Goal: Book appointment/travel/reservation

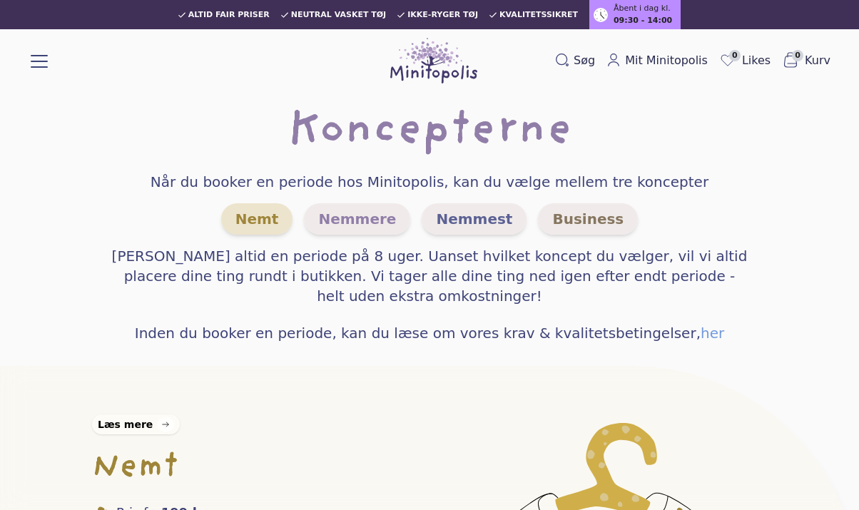
click at [280, 210] on span "Nemt" at bounding box center [257, 218] width 72 height 31
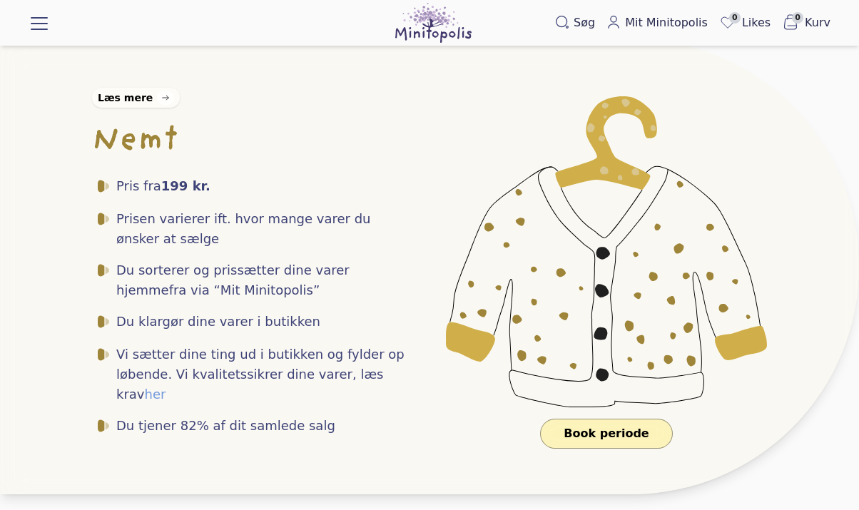
scroll to position [311, 0]
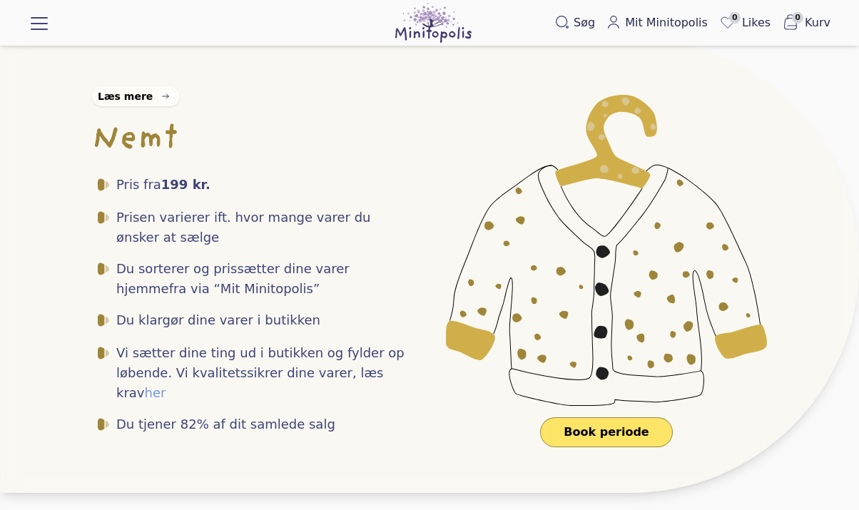
click at [603, 436] on link "Book periode" at bounding box center [606, 432] width 132 height 30
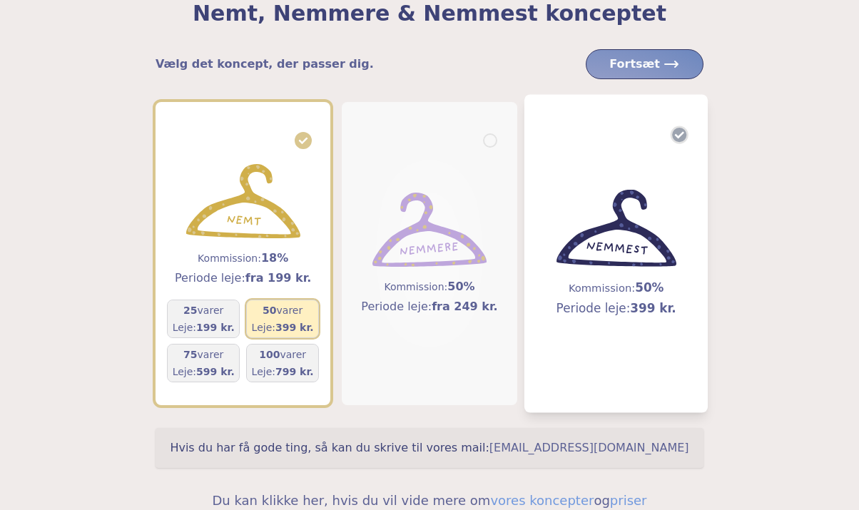
scroll to position [111, 0]
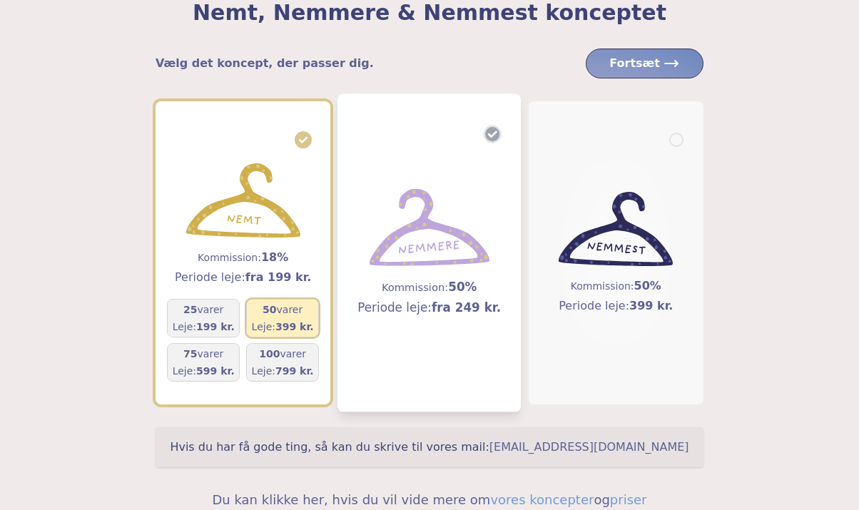
click at [424, 292] on h5 "Kommission: 50%" at bounding box center [429, 287] width 143 height 18
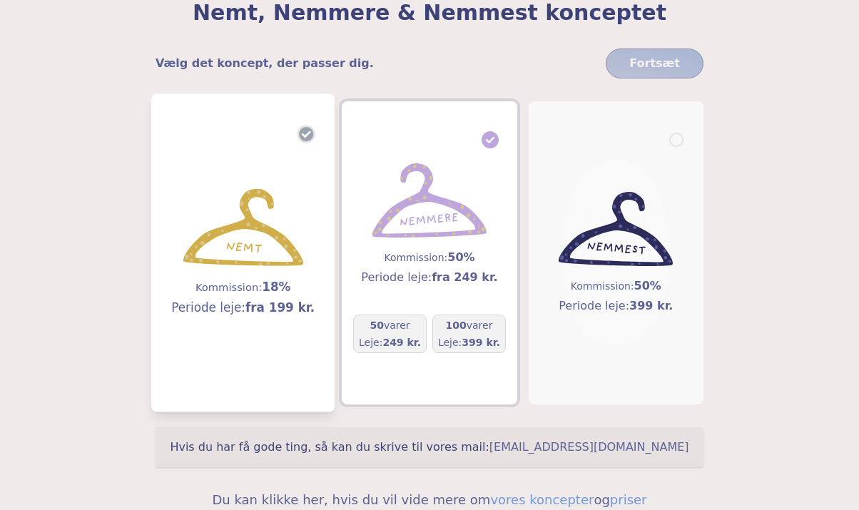
click at [292, 286] on h5 "Kommission: 18%" at bounding box center [242, 287] width 143 height 18
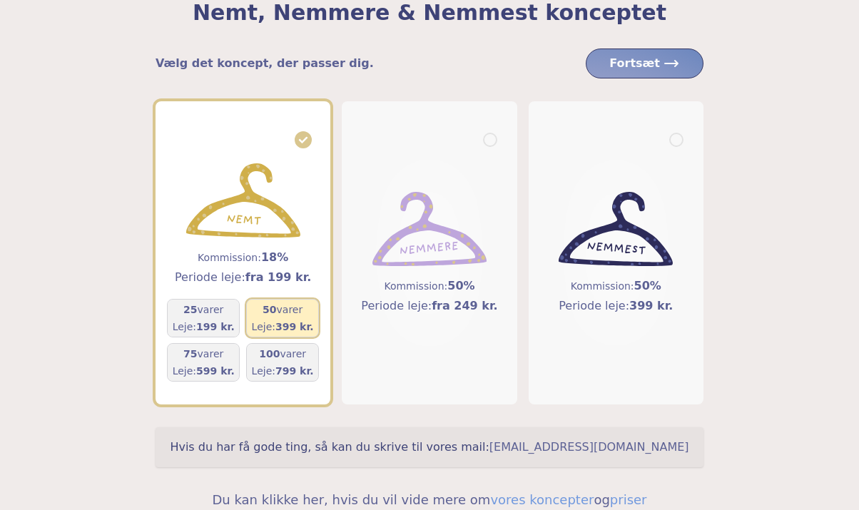
click at [283, 319] on div "50 varer Leje: 399 kr." at bounding box center [283, 317] width 62 height 31
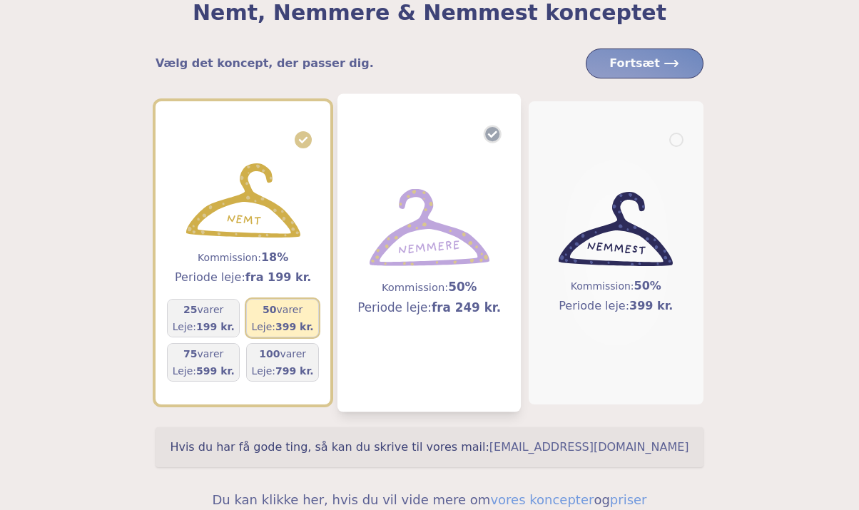
click at [464, 285] on span "50%" at bounding box center [463, 287] width 29 height 14
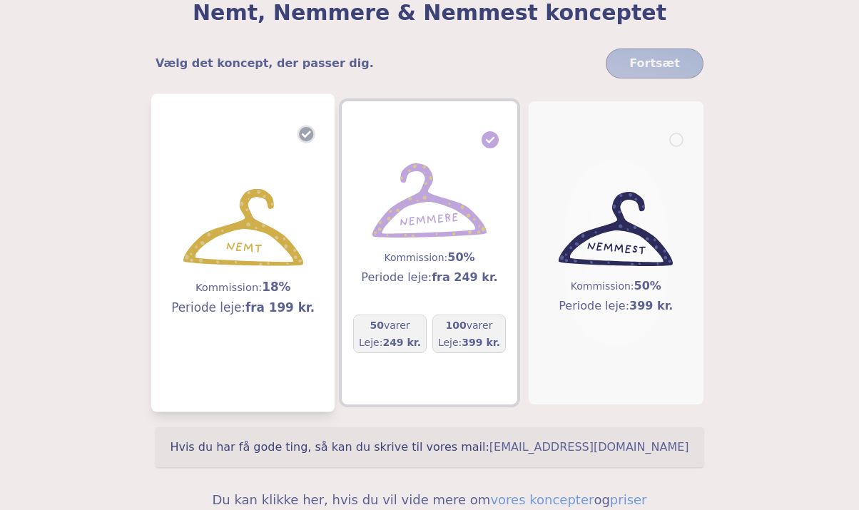
click at [252, 269] on div "Kommission: 18% Periode leje: fra 199 kr." at bounding box center [242, 253] width 143 height 128
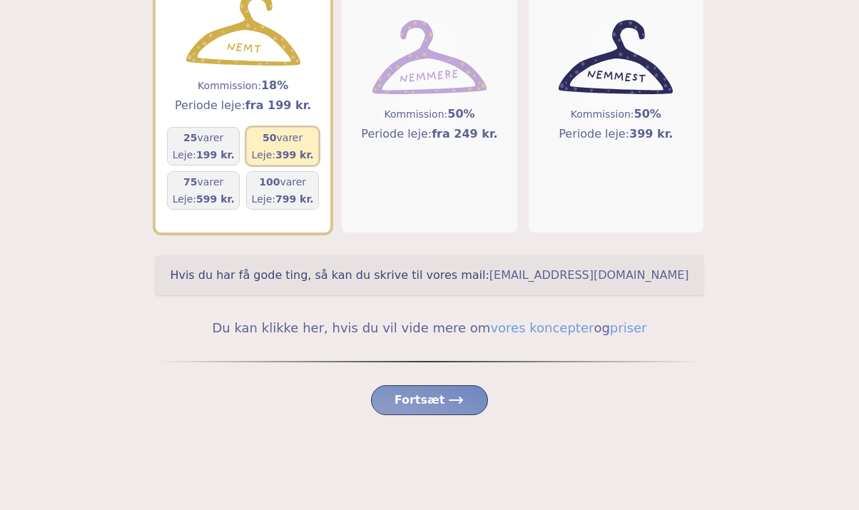
scroll to position [289, 0]
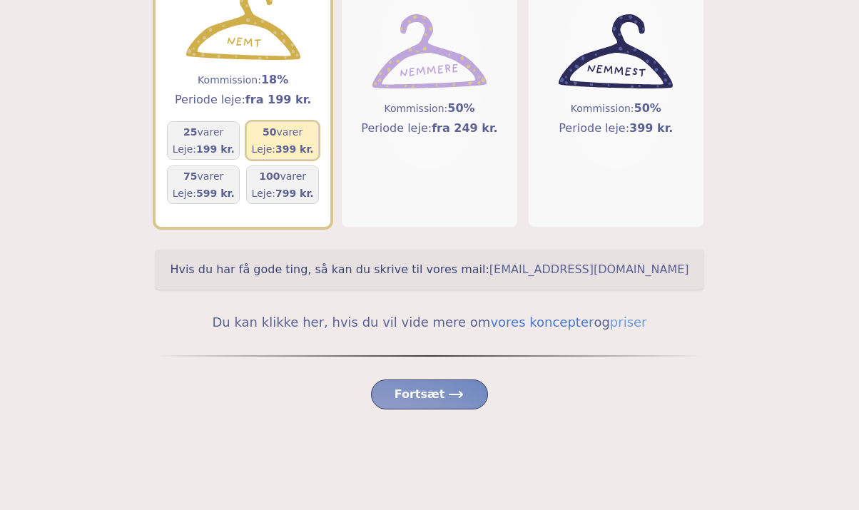
click at [525, 324] on link "vores koncepter" at bounding box center [541, 321] width 103 height 15
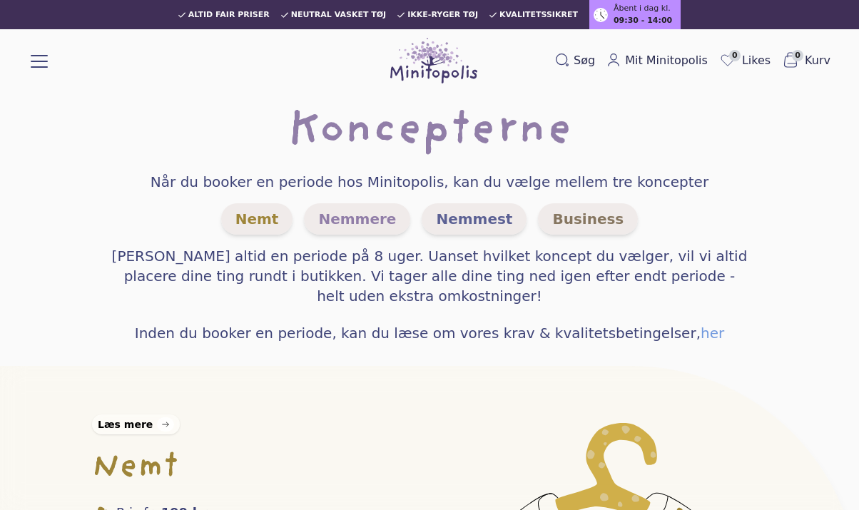
click at [362, 225] on span "Nemmere" at bounding box center [357, 218] width 106 height 31
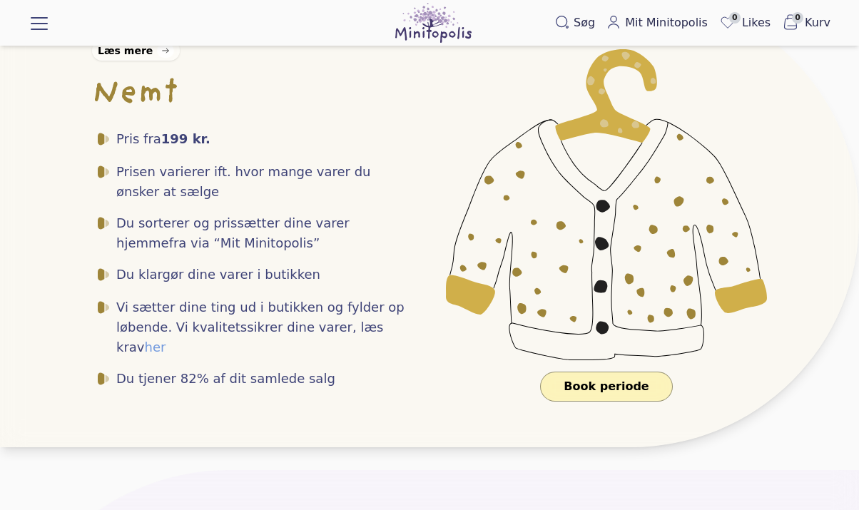
scroll to position [367, 0]
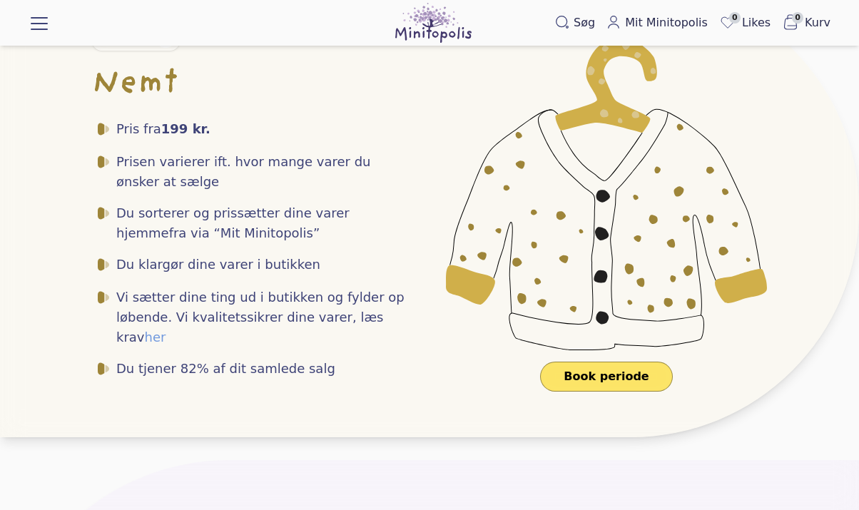
click at [609, 374] on link "Book periode" at bounding box center [606, 377] width 132 height 30
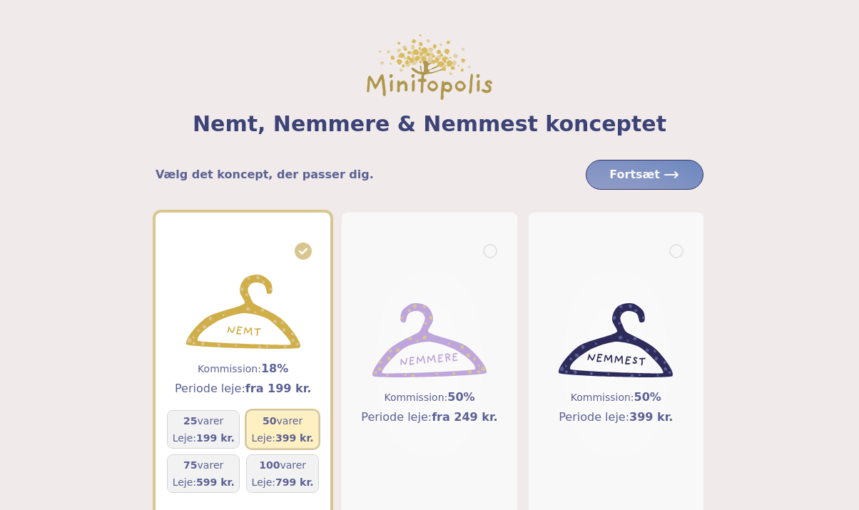
click at [281, 425] on h5 "50 varer" at bounding box center [283, 421] width 62 height 14
click at [629, 174] on span "Fortsæt" at bounding box center [644, 174] width 71 height 17
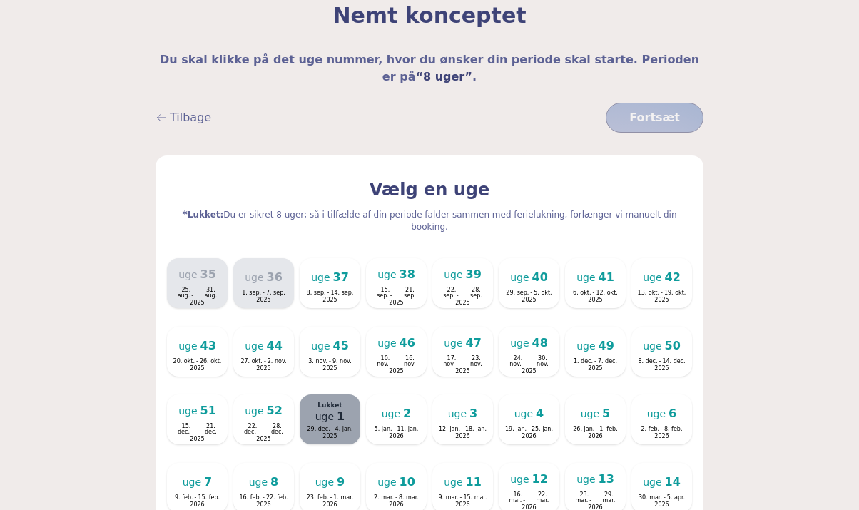
scroll to position [124, 0]
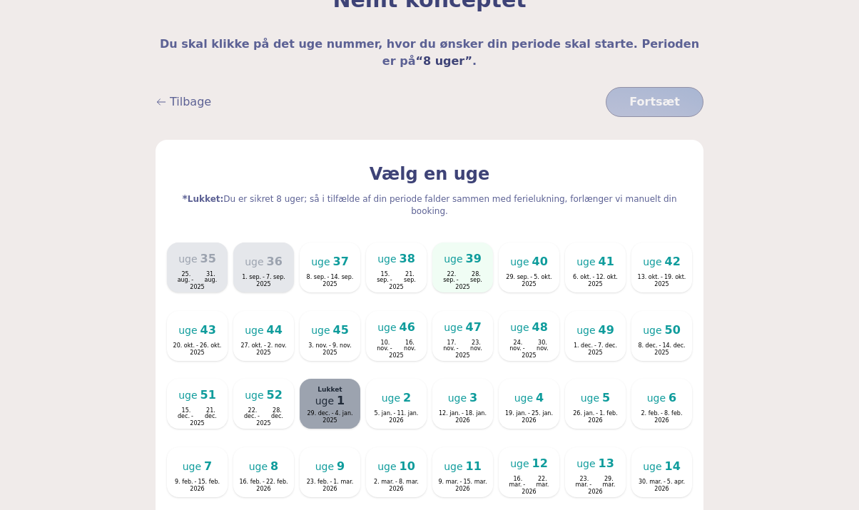
click at [453, 246] on div "uge 39 22. sep. - 28. sep. 2025" at bounding box center [462, 267] width 61 height 43
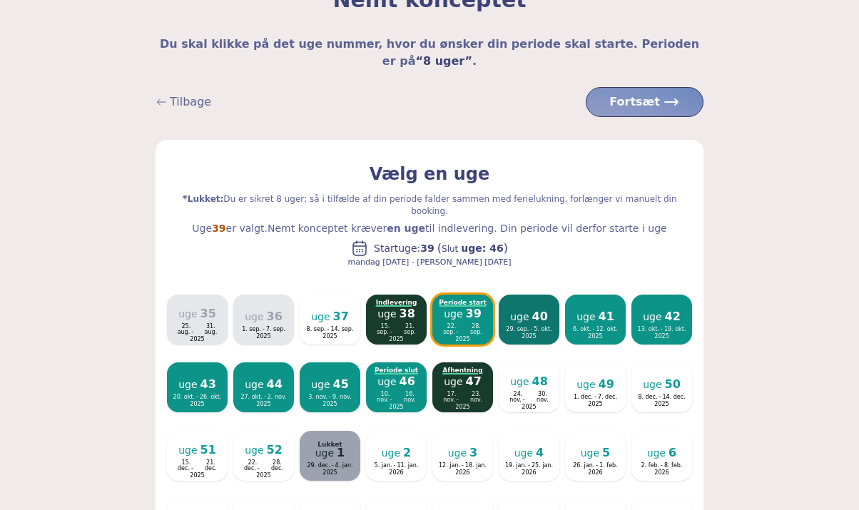
click at [524, 301] on div "uge 40 29. sep. - 5. okt. 2025" at bounding box center [528, 319] width 57 height 37
